Goal: Find specific page/section: Find specific page/section

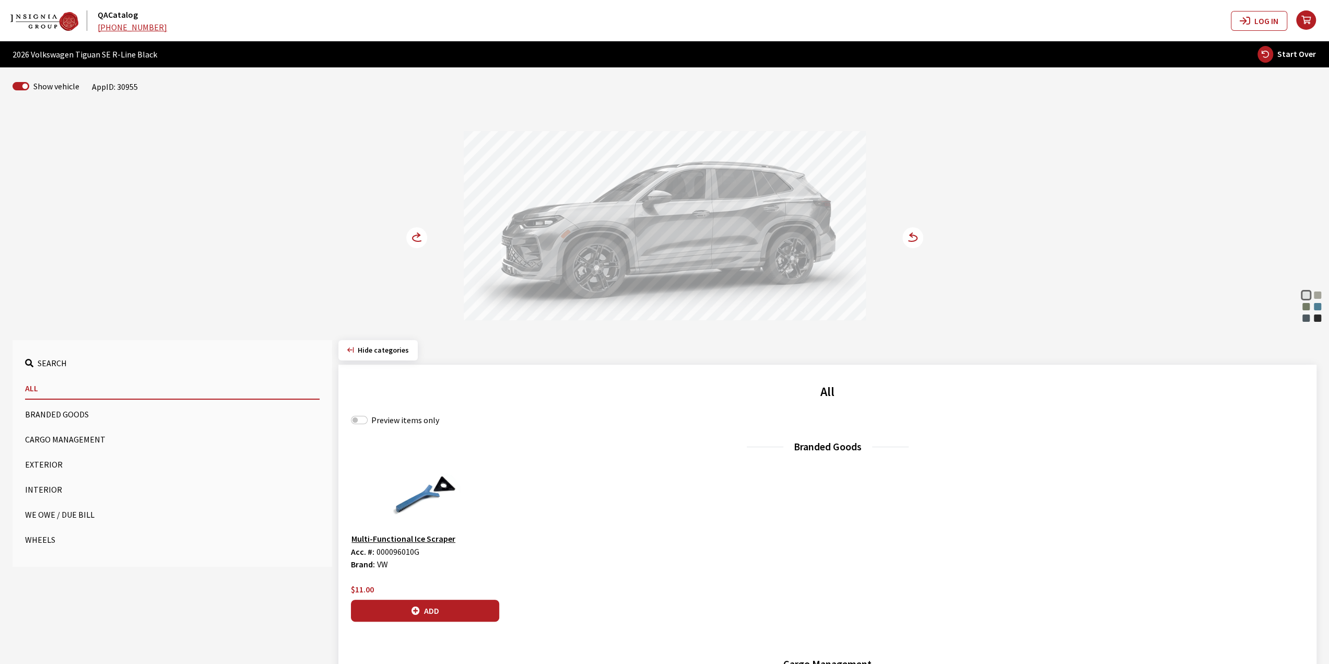
click at [424, 241] on circle at bounding box center [416, 237] width 21 height 21
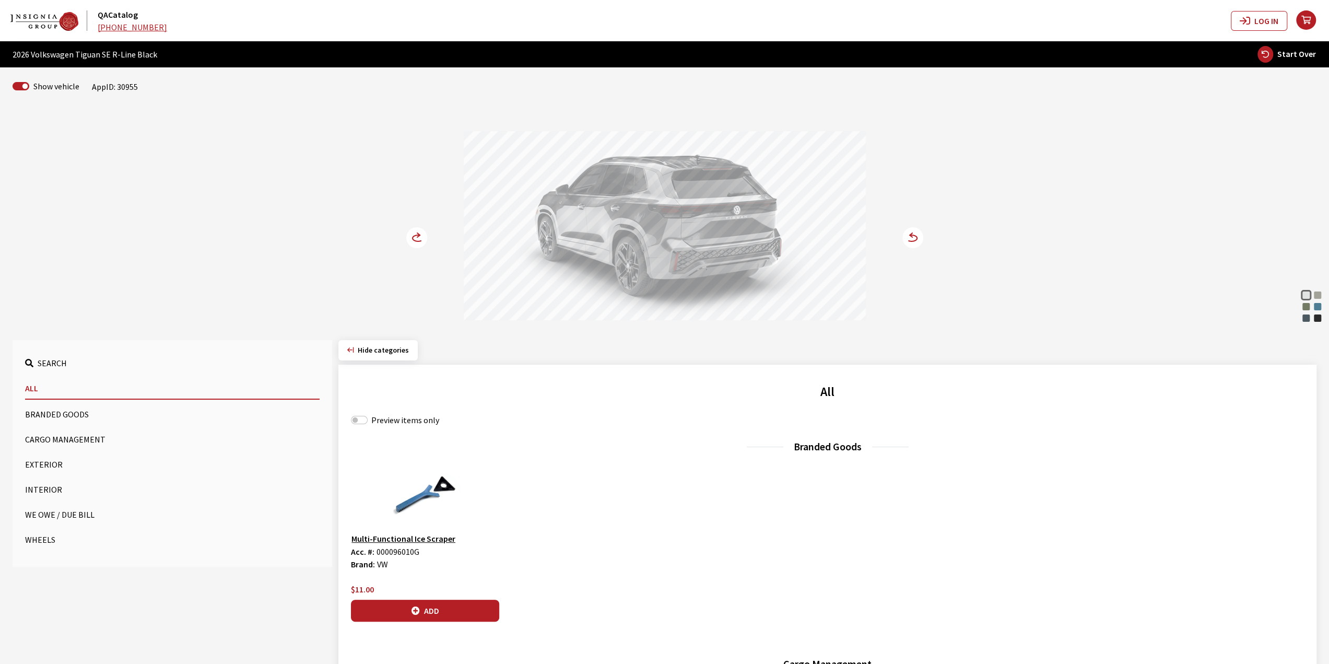
click at [423, 241] on circle at bounding box center [416, 237] width 21 height 21
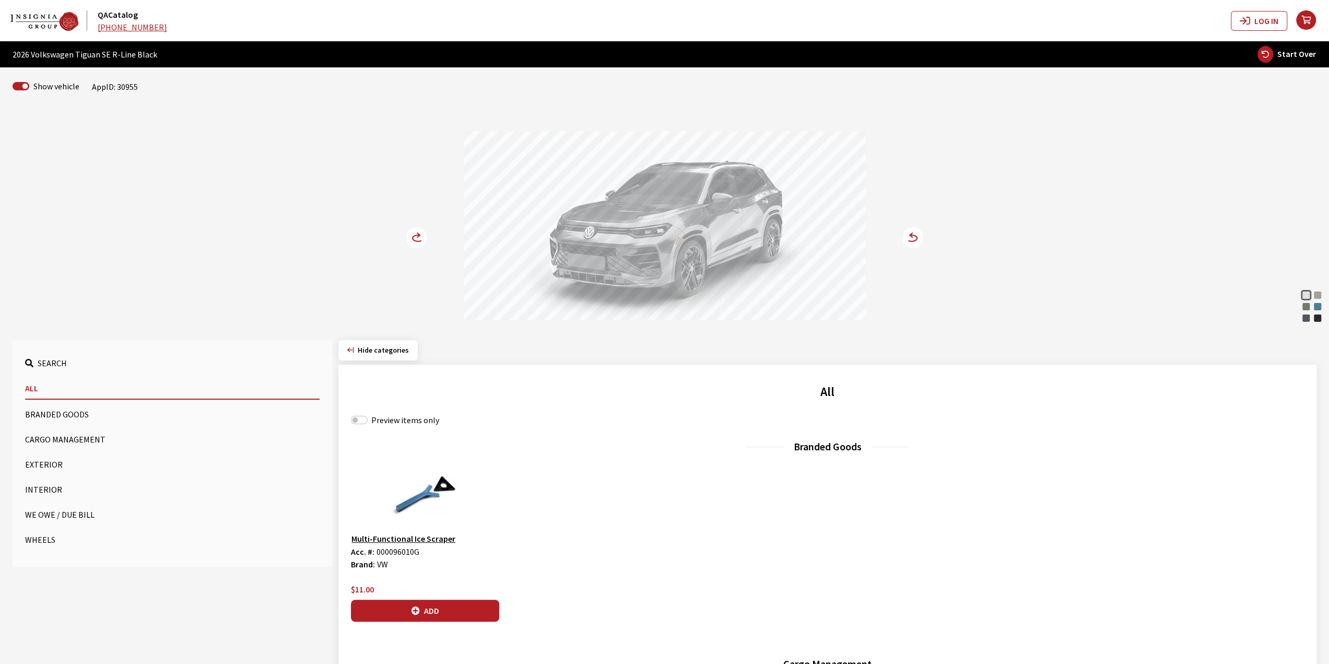
click at [423, 241] on circle at bounding box center [416, 237] width 21 height 21
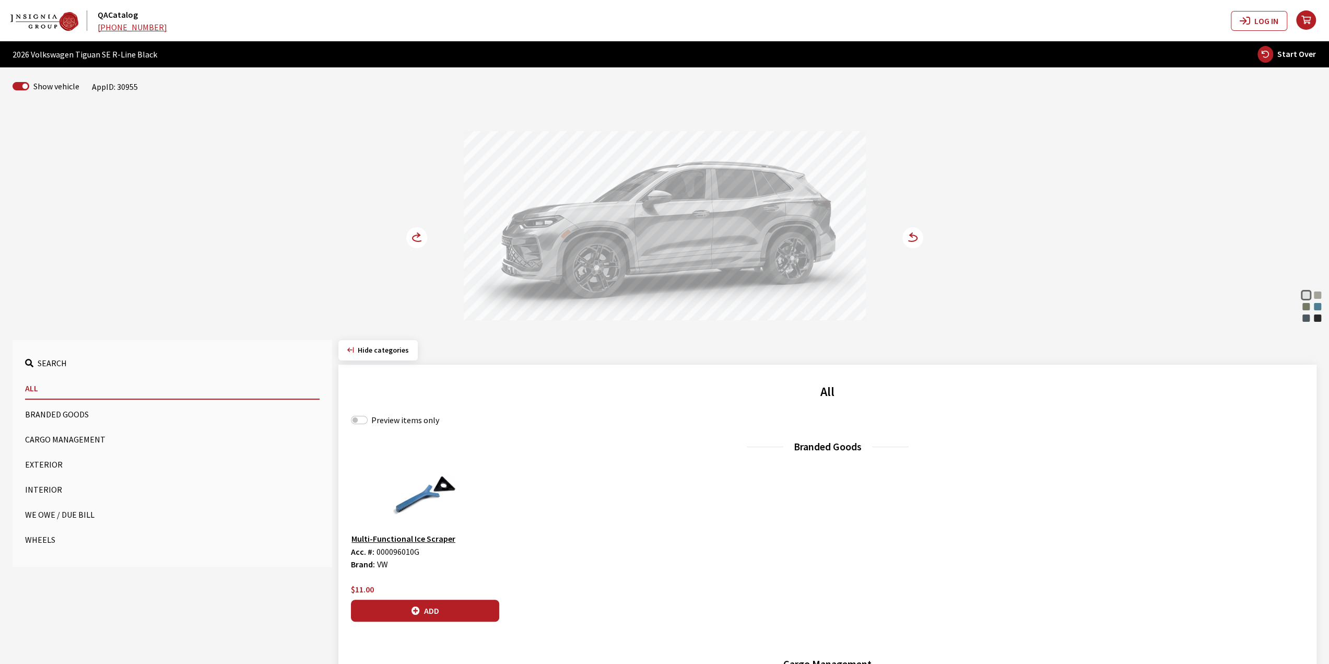
click at [423, 241] on circle at bounding box center [416, 237] width 21 height 21
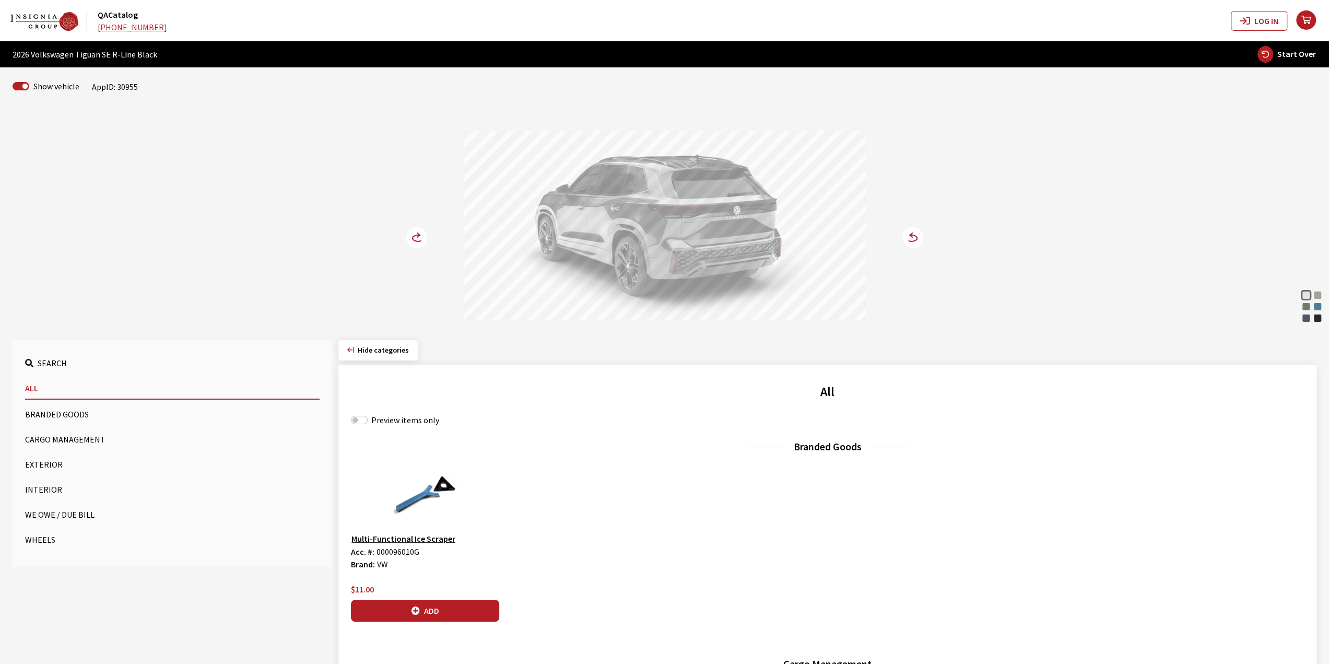
click at [423, 241] on circle at bounding box center [416, 237] width 21 height 21
